Goal: Information Seeking & Learning: Find specific page/section

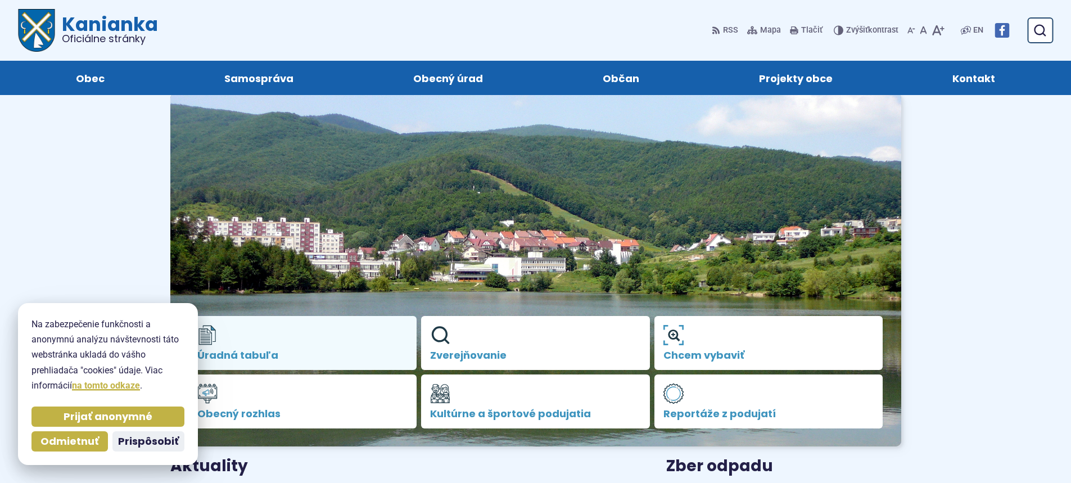
click at [342, 346] on link "Úradná tabuľa" at bounding box center [302, 343] width 229 height 54
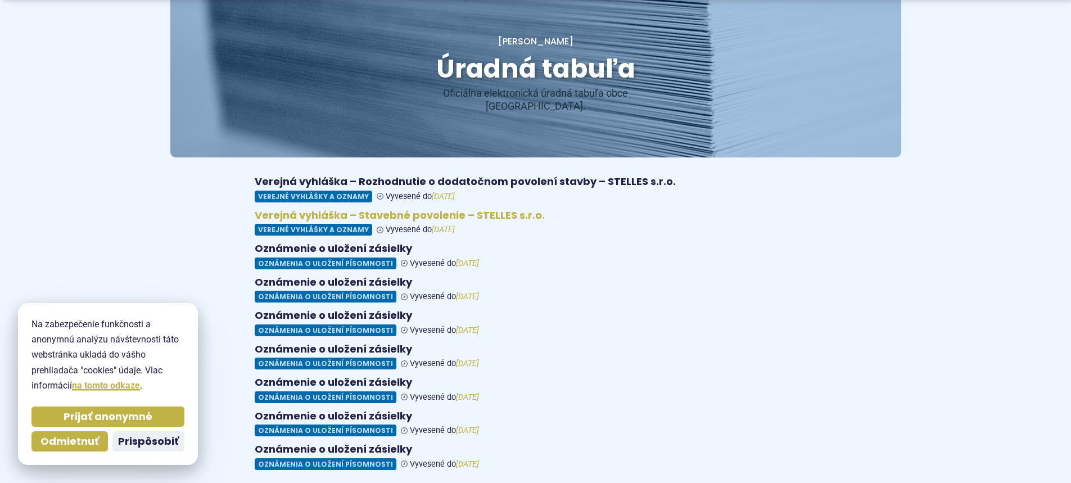
scroll to position [169, 0]
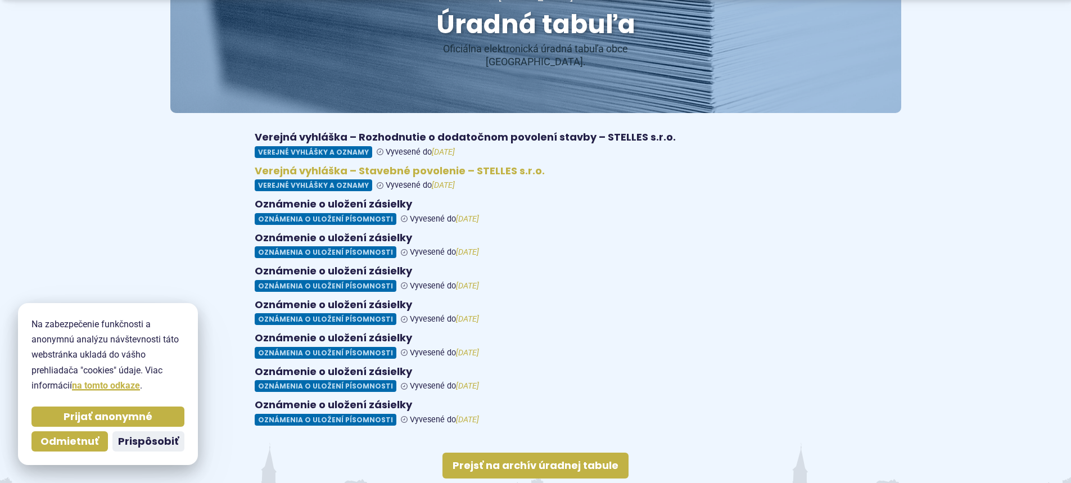
click at [373, 165] on figure at bounding box center [536, 178] width 562 height 27
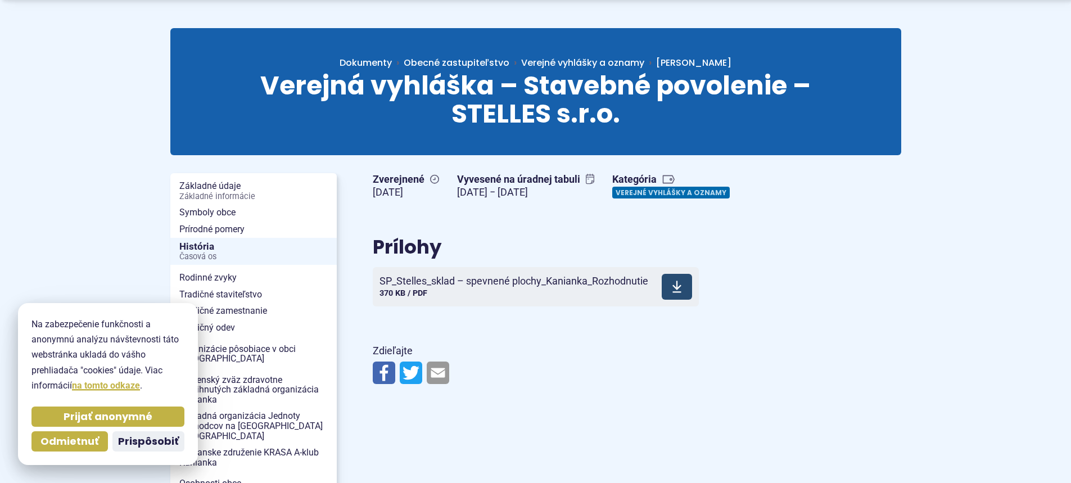
scroll to position [112, 0]
